Goal: Navigation & Orientation: Find specific page/section

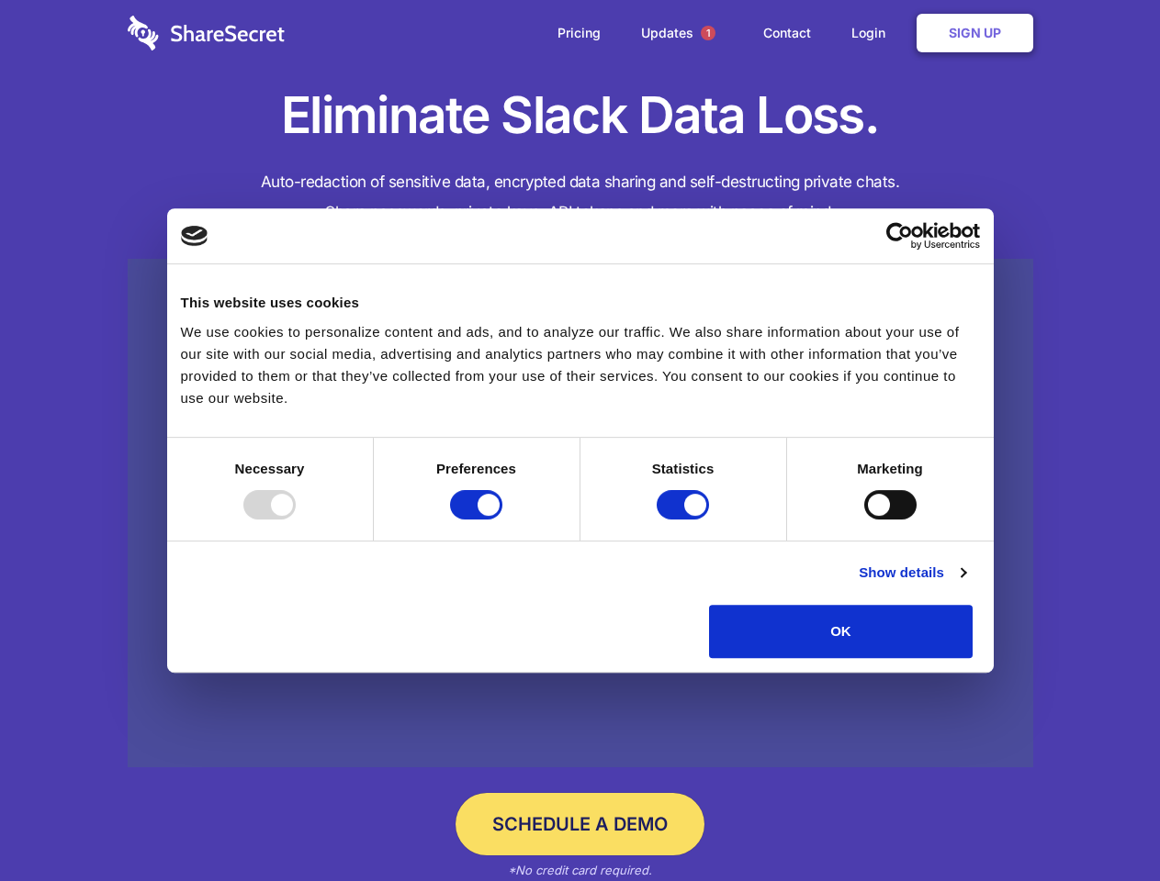
click at [296, 520] on div at bounding box center [269, 504] width 52 height 29
click at [502, 520] on input "Preferences" at bounding box center [476, 504] width 52 height 29
checkbox input "false"
click at [685, 520] on input "Statistics" at bounding box center [682, 504] width 52 height 29
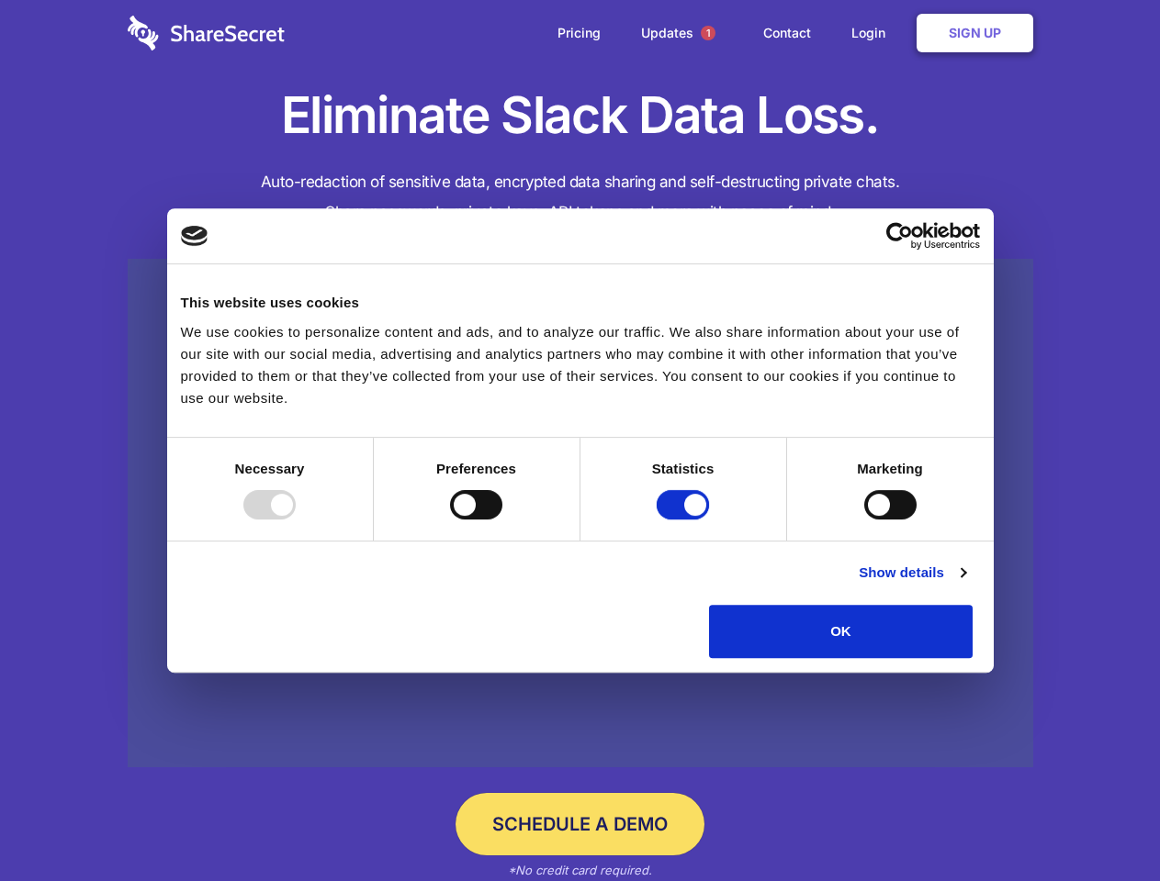
checkbox input "false"
click at [864, 520] on input "Marketing" at bounding box center [890, 504] width 52 height 29
checkbox input "true"
click at [965, 584] on link "Show details" at bounding box center [911, 573] width 107 height 22
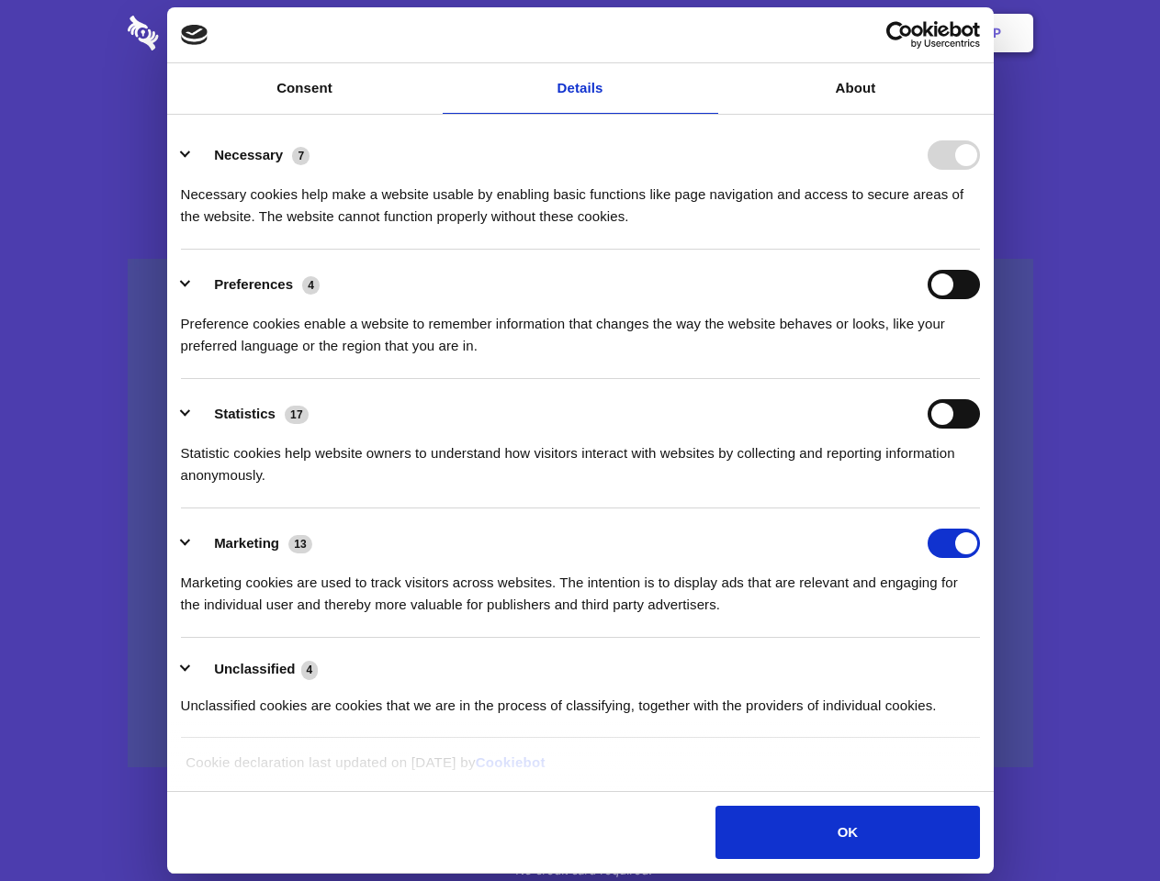
click at [980, 250] on li "Necessary 7 Necessary cookies help make a website usable by enabling basic func…" at bounding box center [580, 184] width 799 height 129
click at [707, 33] on span "1" at bounding box center [708, 33] width 15 height 15
